Goal: Task Accomplishment & Management: Manage account settings

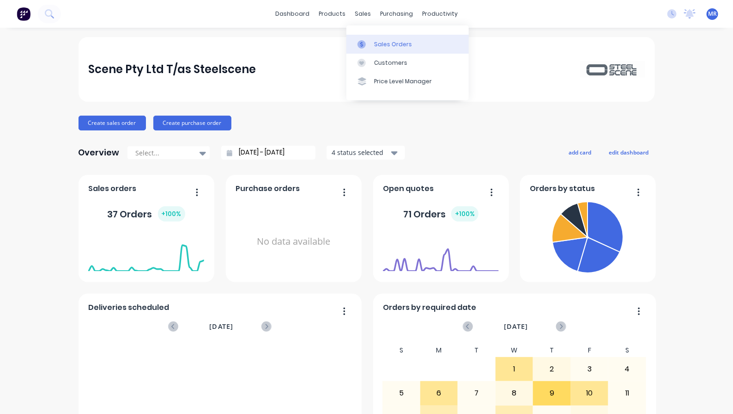
click at [386, 45] on div "Sales Orders" at bounding box center [393, 44] width 38 height 8
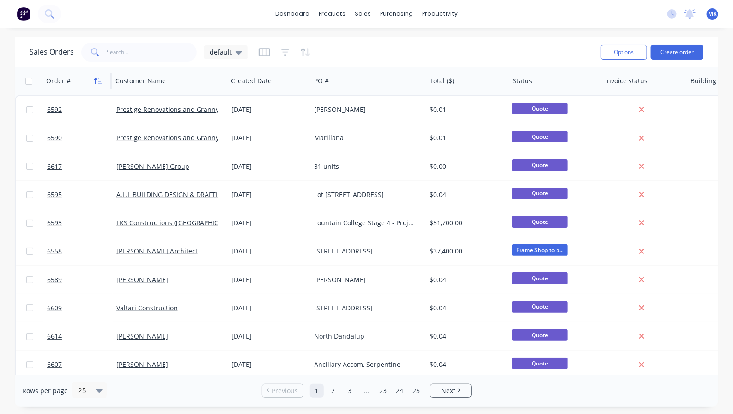
click at [99, 79] on icon "button" at bounding box center [98, 80] width 8 height 7
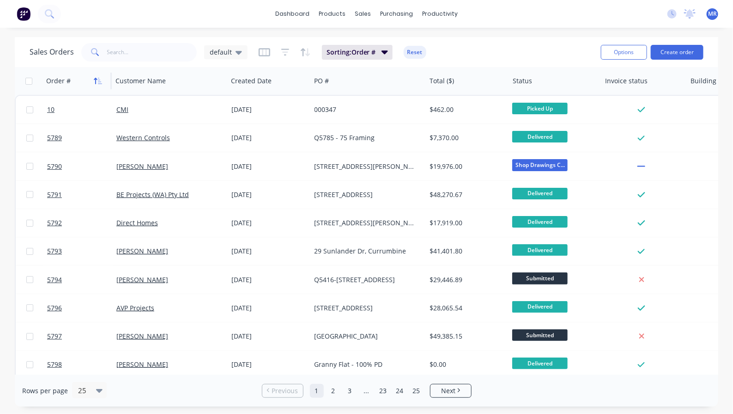
click at [100, 79] on icon "button" at bounding box center [98, 80] width 8 height 7
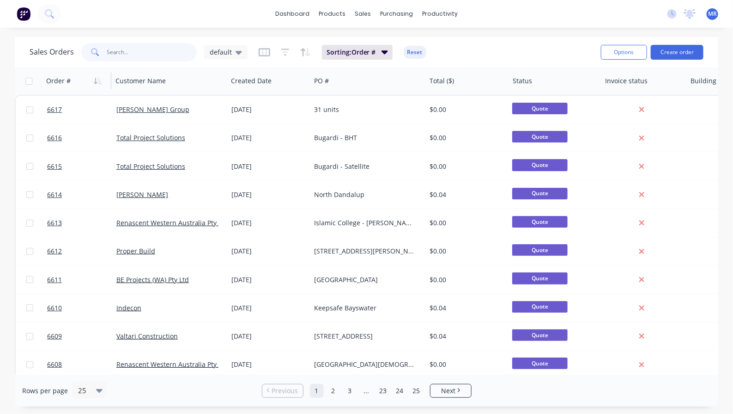
click at [138, 56] on input "text" at bounding box center [152, 52] width 90 height 18
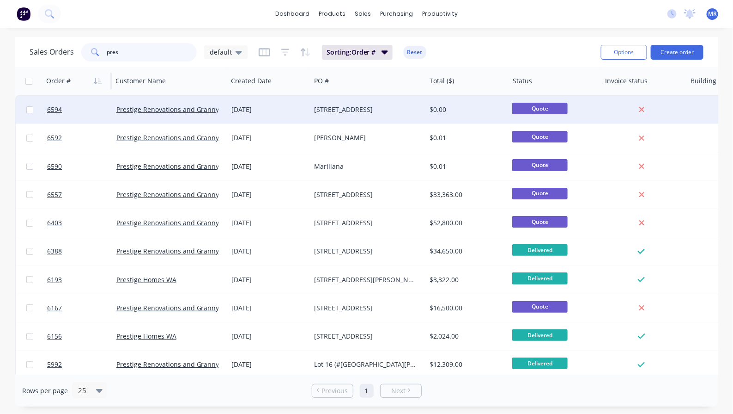
type input "pres"
click at [257, 112] on div "[DATE]" at bounding box center [269, 109] width 76 height 9
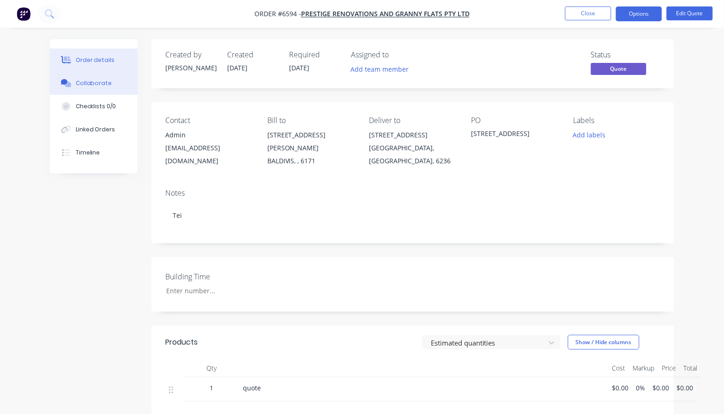
click at [91, 86] on div "Collaborate" at bounding box center [94, 83] width 36 height 8
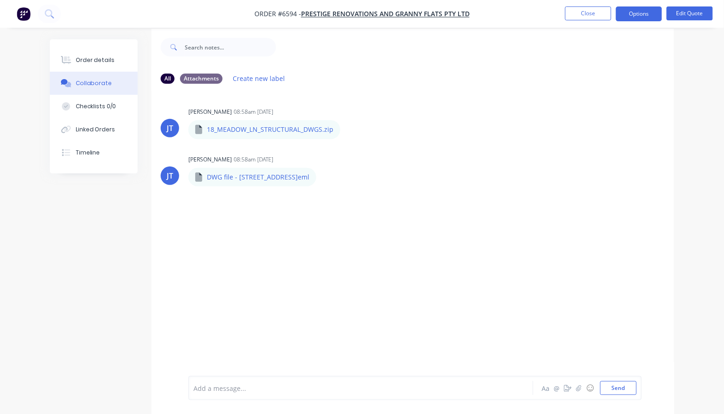
scroll to position [14, 0]
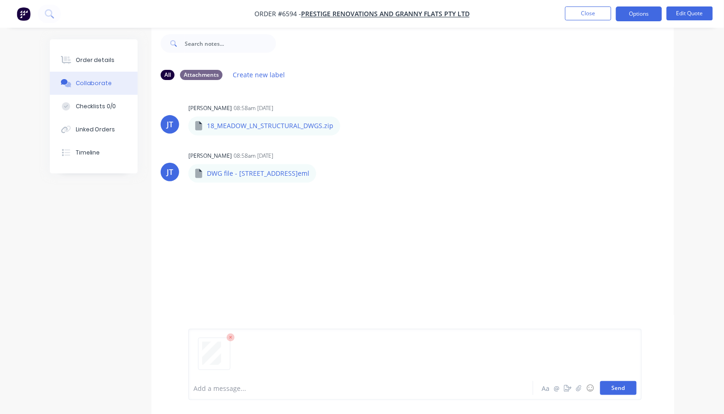
click at [626, 389] on button "Send" at bounding box center [619, 388] width 36 height 14
click at [685, 10] on button "Edit Quote" at bounding box center [690, 13] width 46 height 14
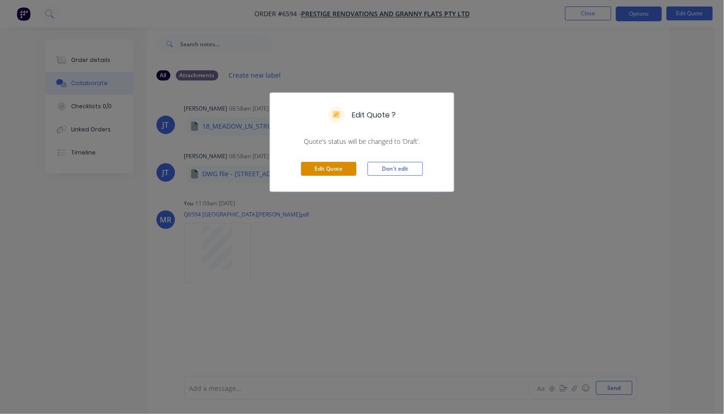
click at [323, 165] on button "Edit Quote" at bounding box center [328, 169] width 55 height 14
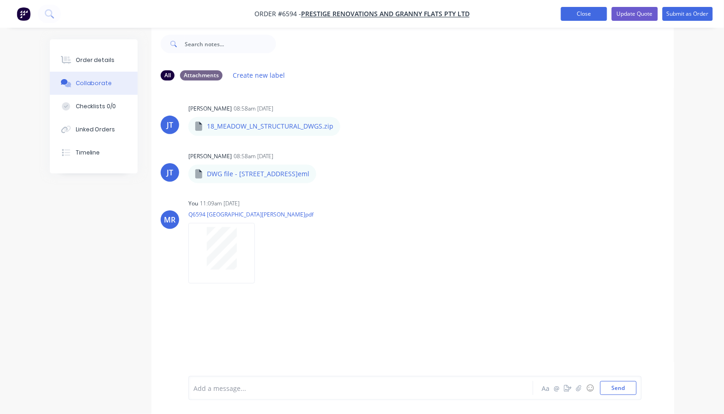
click at [588, 18] on button "Close" at bounding box center [584, 14] width 46 height 14
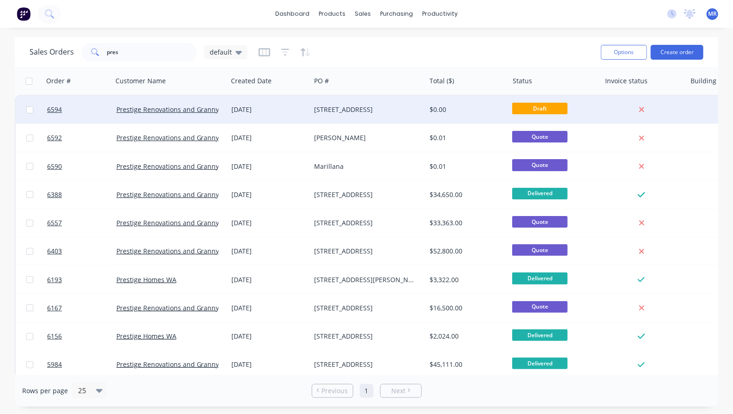
click at [439, 112] on div "$0.00" at bounding box center [466, 109] width 72 height 9
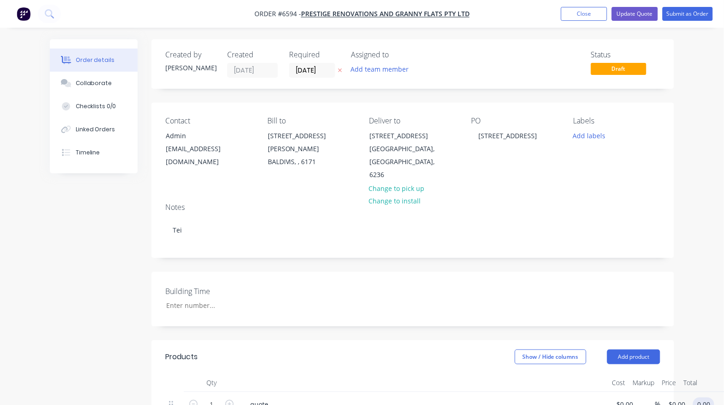
click at [708, 397] on input "0.00" at bounding box center [706, 403] width 18 height 13
type input "0.01"
type input "$0.01"
click at [551, 301] on div "Building Time" at bounding box center [413, 299] width 523 height 55
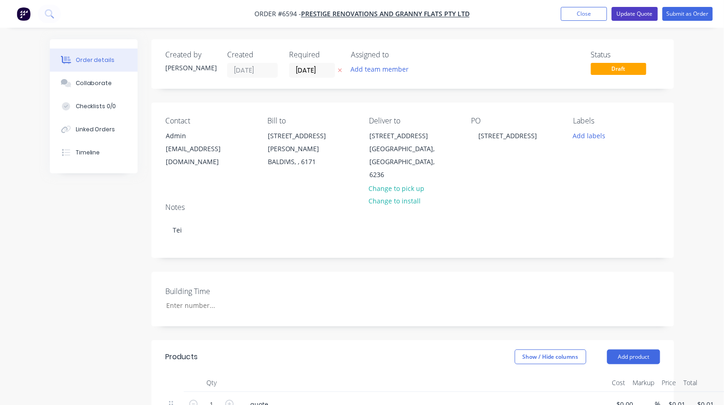
click at [630, 16] on button "Update Quote" at bounding box center [635, 14] width 46 height 14
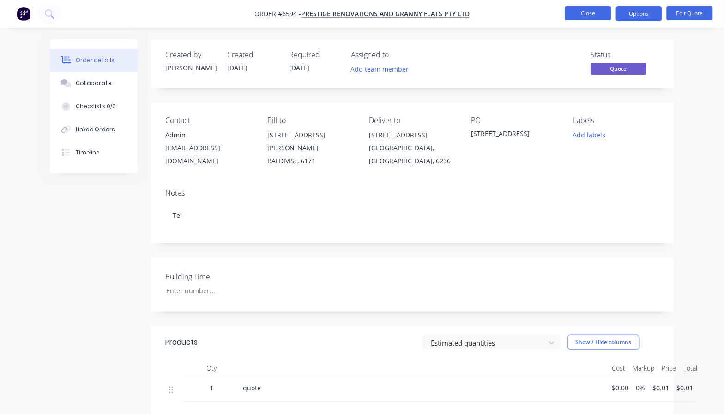
click at [600, 16] on button "Close" at bounding box center [589, 13] width 46 height 14
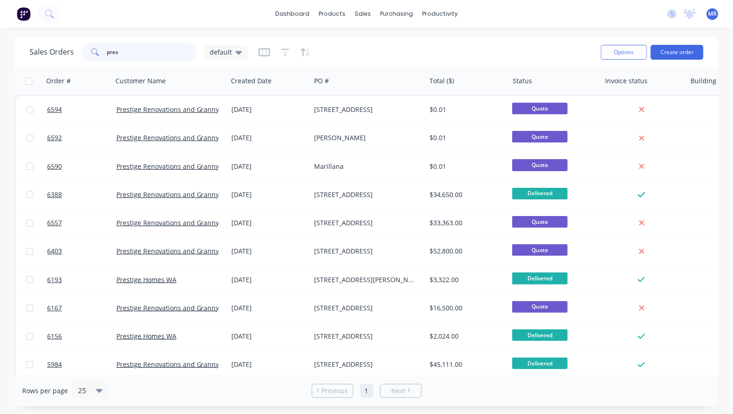
drag, startPoint x: 134, startPoint y: 54, endPoint x: 100, endPoint y: 54, distance: 34.7
click at [100, 54] on div "pres" at bounding box center [139, 52] width 116 height 18
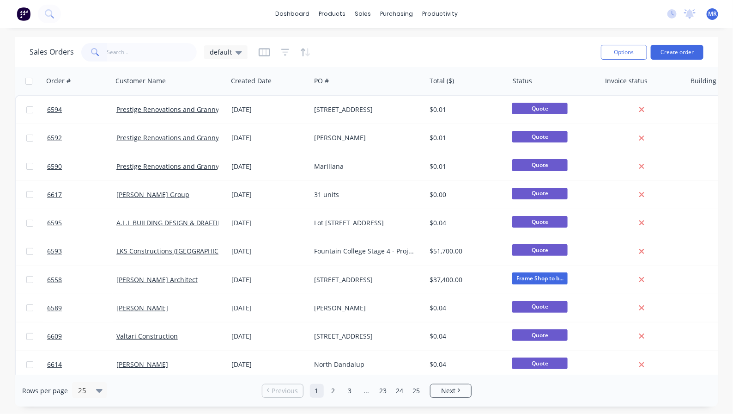
click at [24, 31] on div "dashboard products sales purchasing productivity dashboard products Product Cat…" at bounding box center [366, 207] width 733 height 414
